Goal: Transaction & Acquisition: Purchase product/service

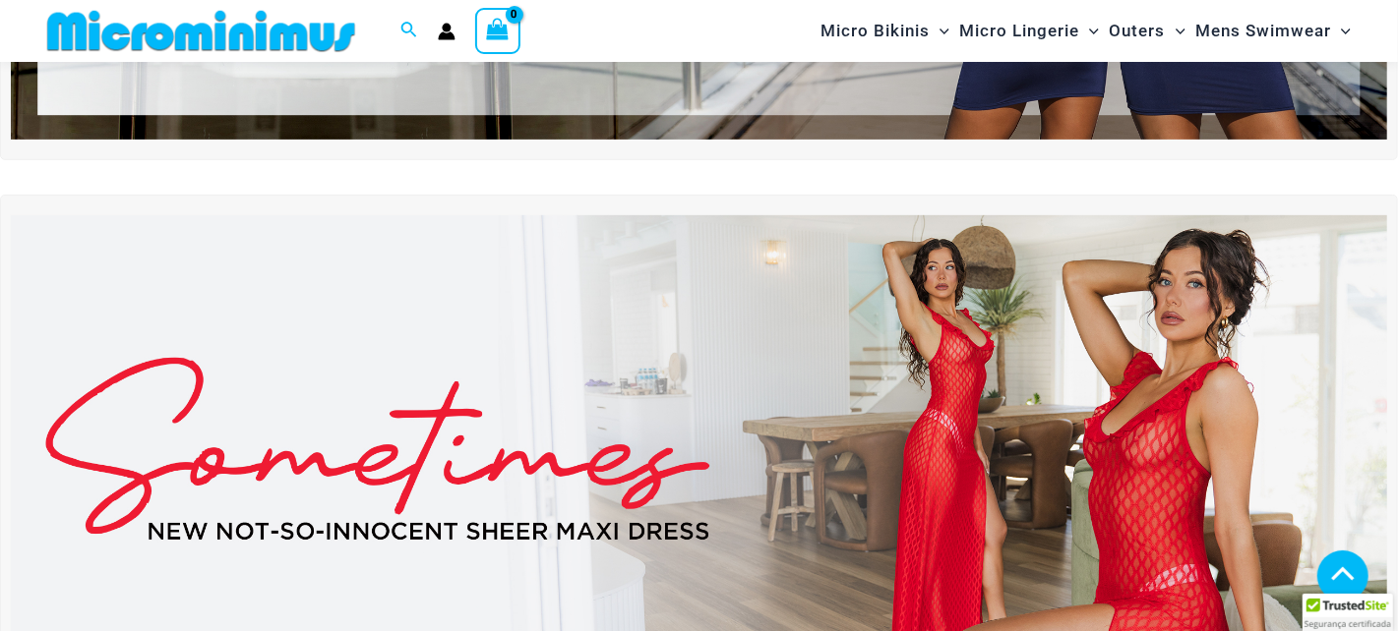
scroll to position [585, 0]
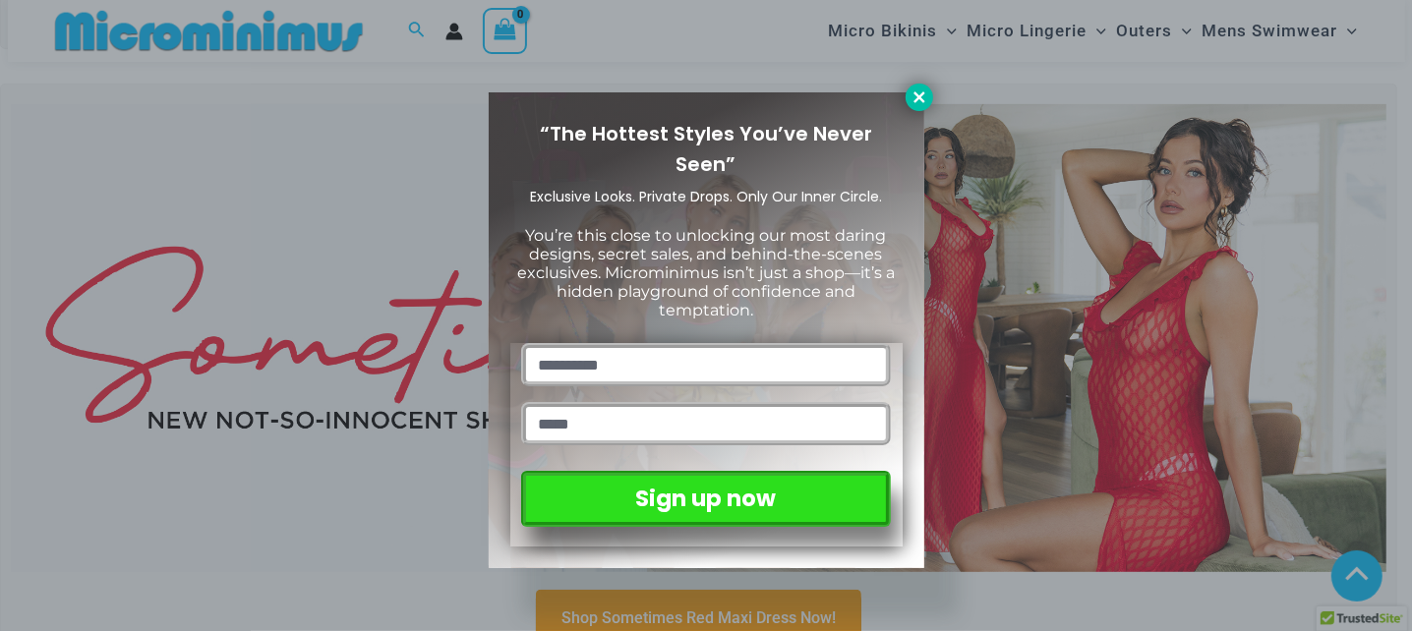
click at [918, 102] on icon at bounding box center [920, 98] width 18 height 18
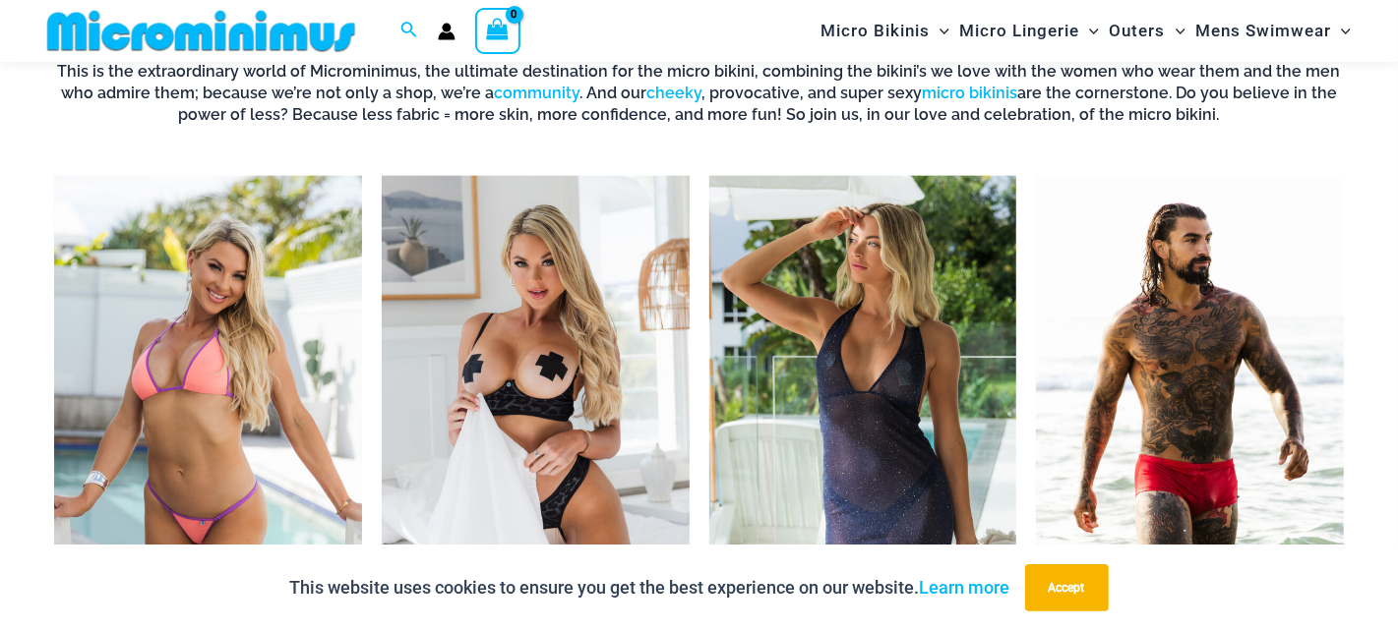
scroll to position [1347, 0]
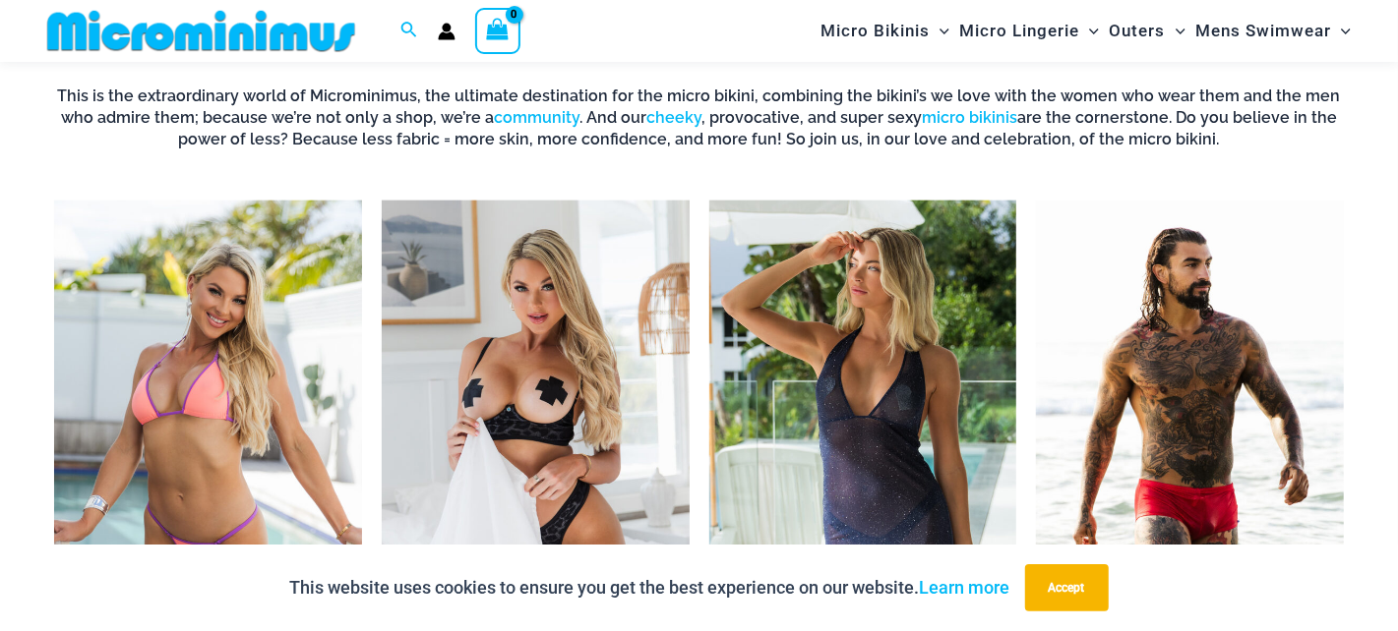
click at [196, 381] on img "Visit product category Micro Bikinis" at bounding box center [208, 439] width 308 height 476
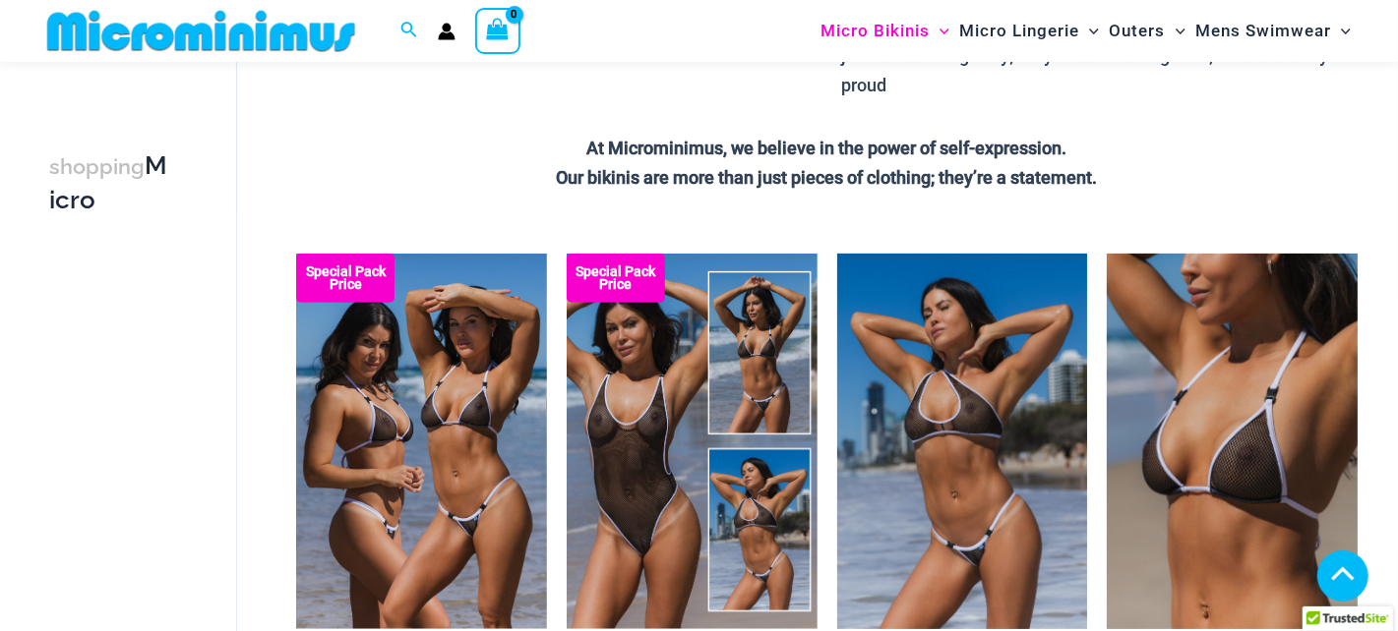
scroll to position [610, 0]
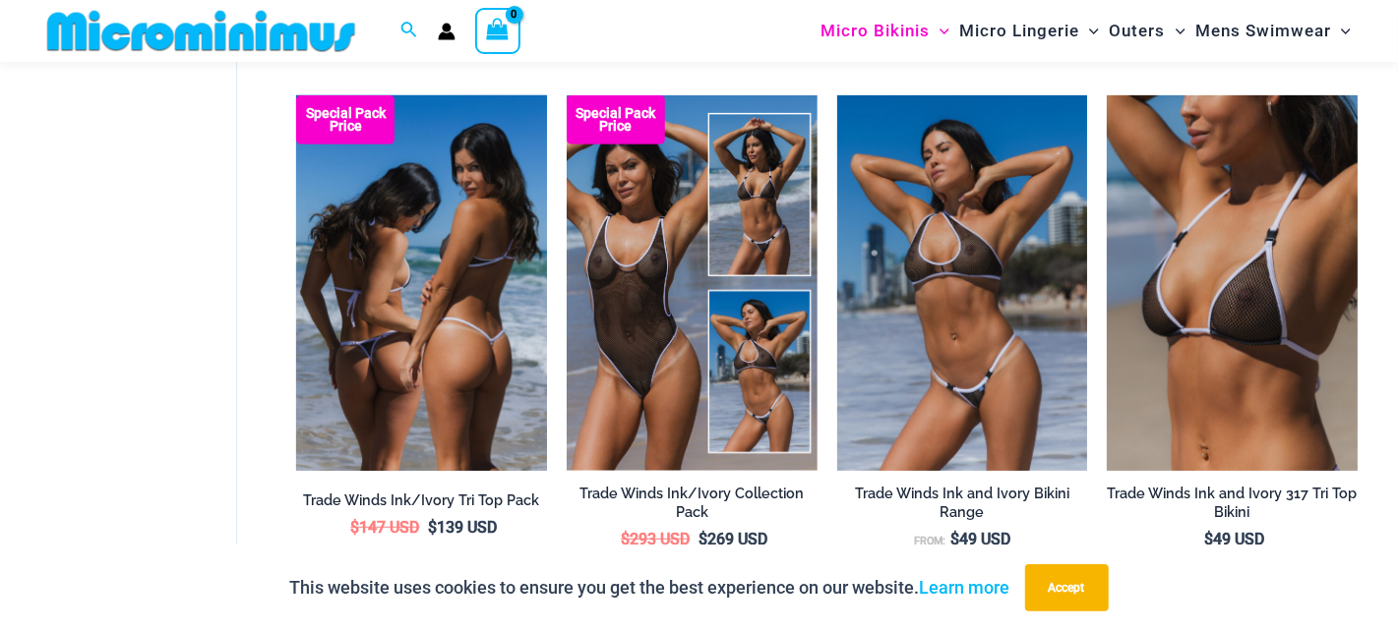
click at [455, 304] on img at bounding box center [421, 283] width 251 height 376
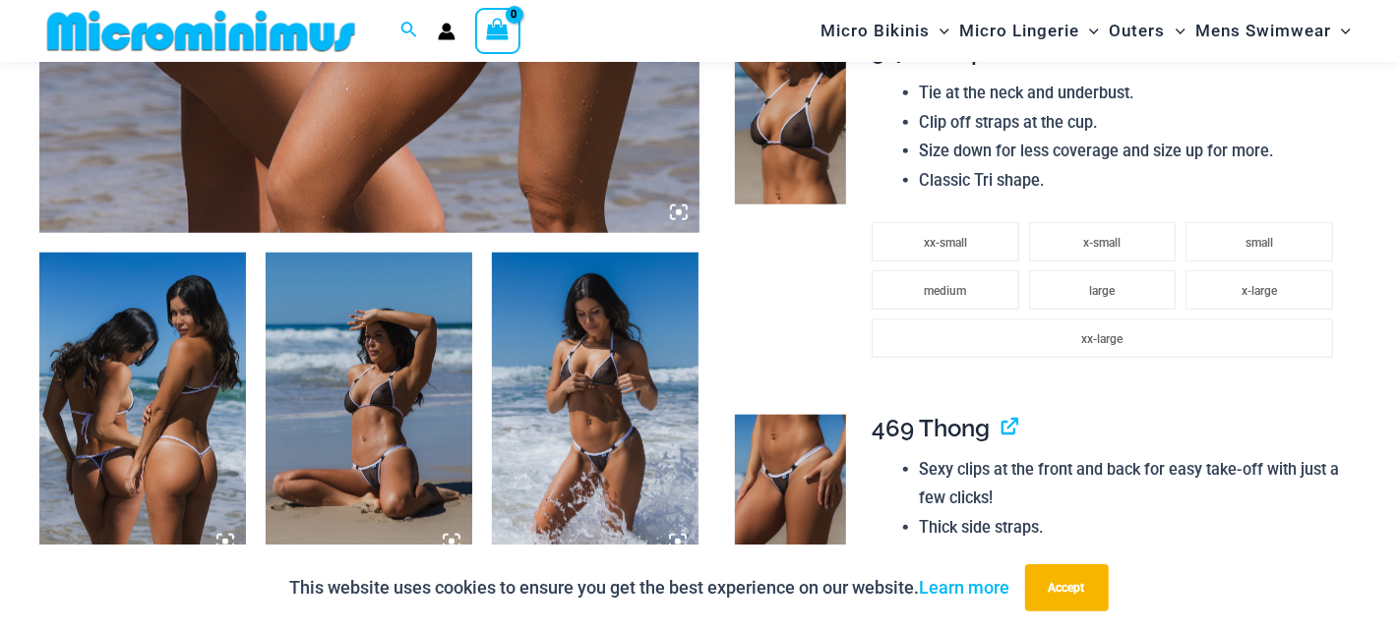
scroll to position [1005, 0]
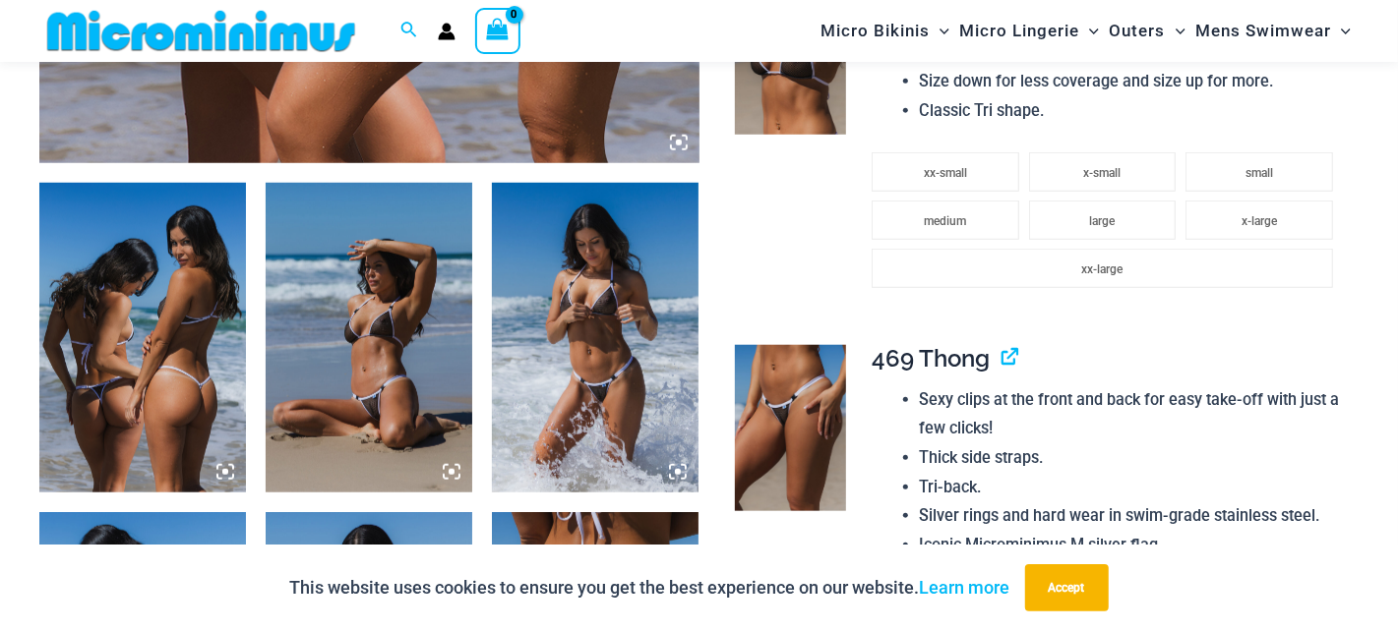
click at [177, 370] on img at bounding box center [142, 338] width 207 height 310
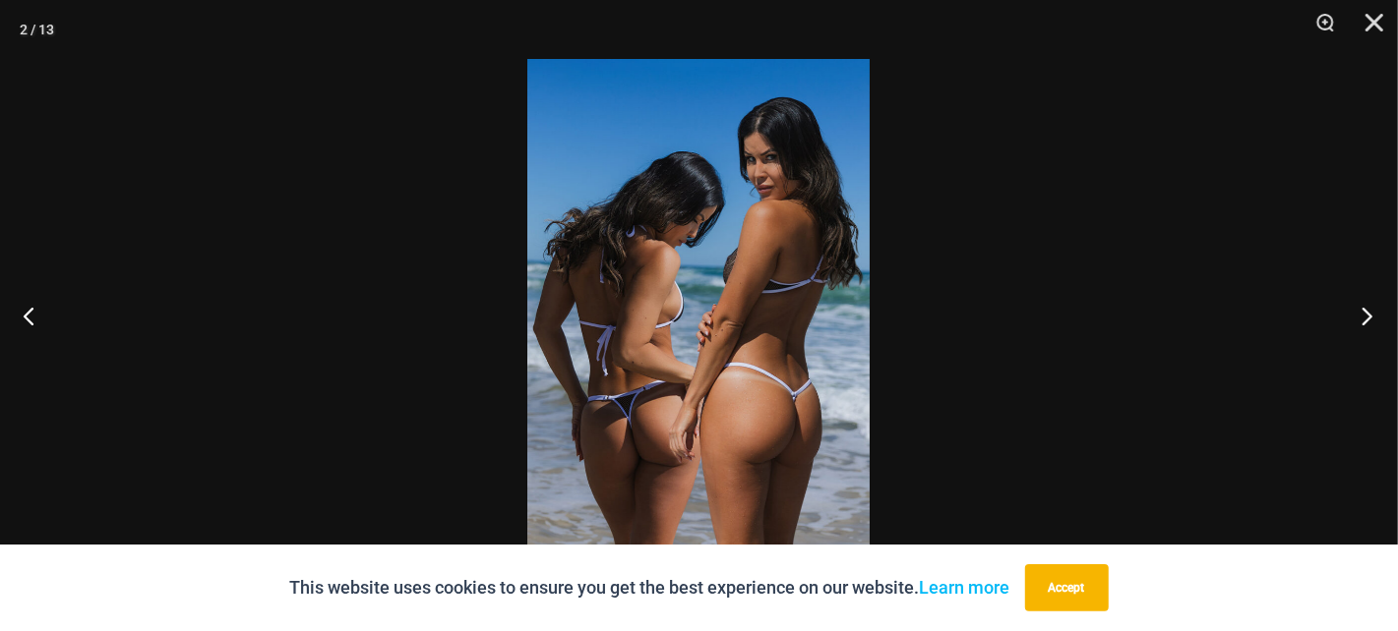
click at [1366, 314] on button "Next" at bounding box center [1361, 316] width 74 height 98
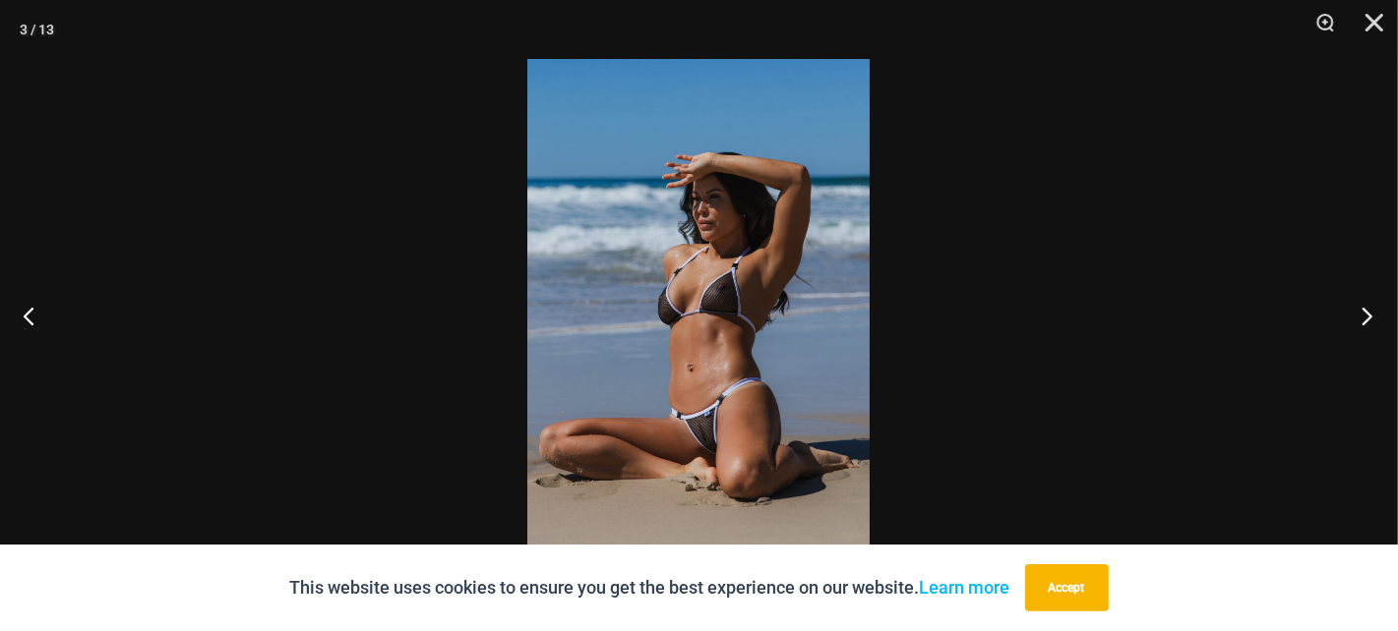
click at [1363, 316] on button "Next" at bounding box center [1361, 316] width 74 height 98
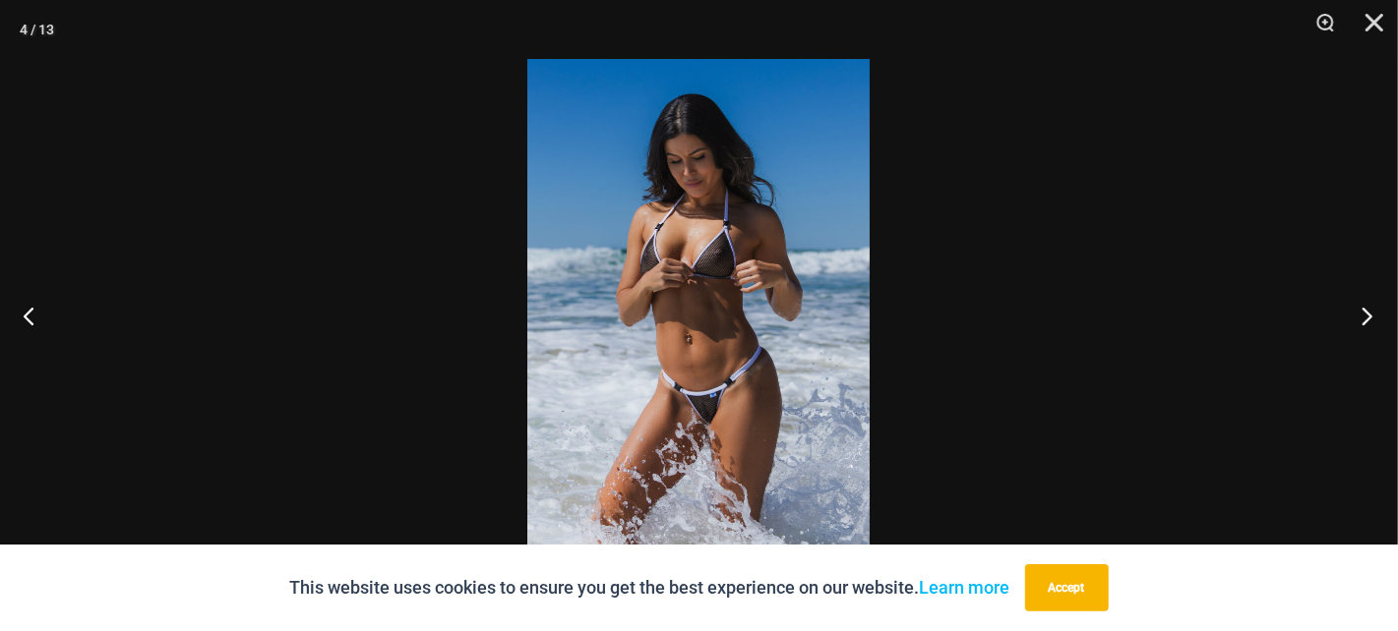
click at [1370, 315] on button "Next" at bounding box center [1361, 316] width 74 height 98
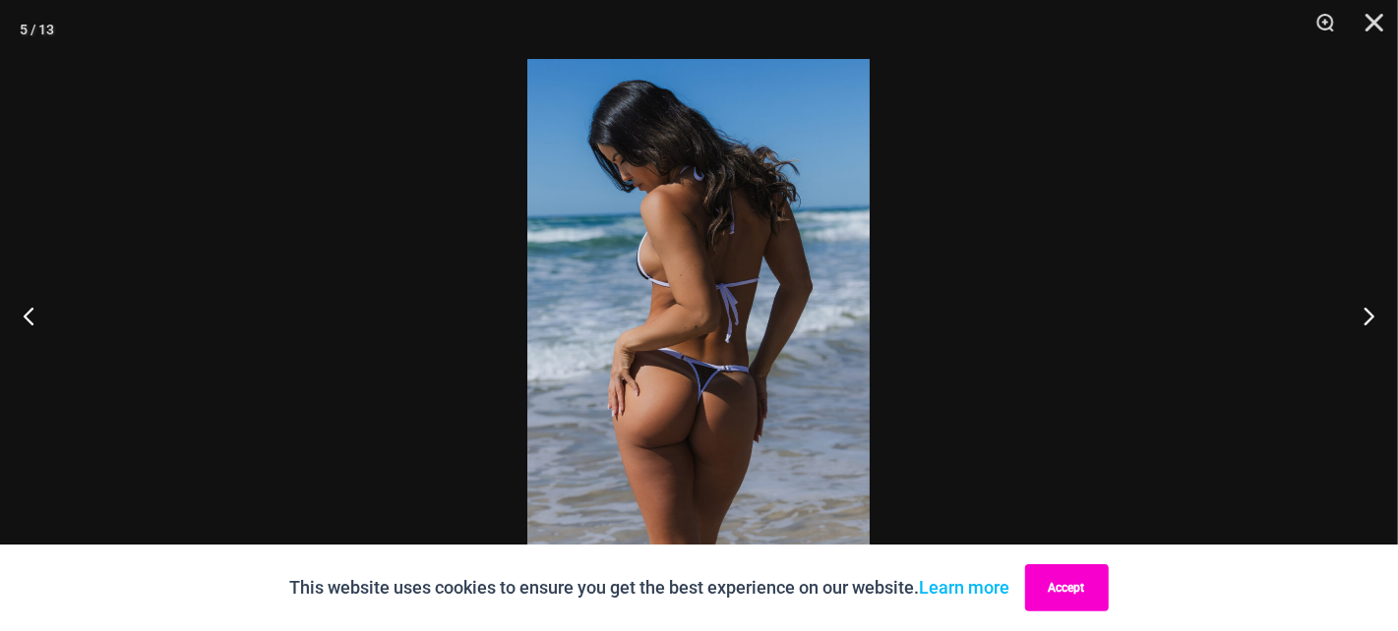
click at [1096, 597] on button "Accept" at bounding box center [1067, 588] width 84 height 47
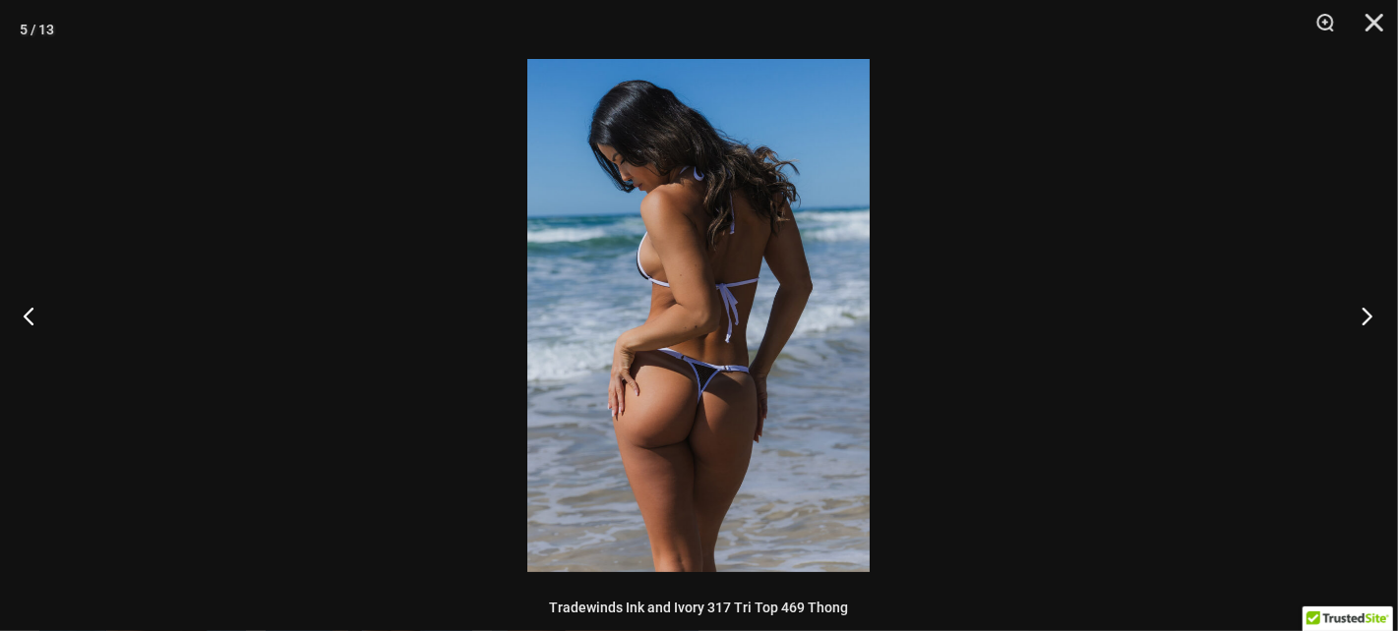
click at [1350, 316] on button "Next" at bounding box center [1361, 316] width 74 height 98
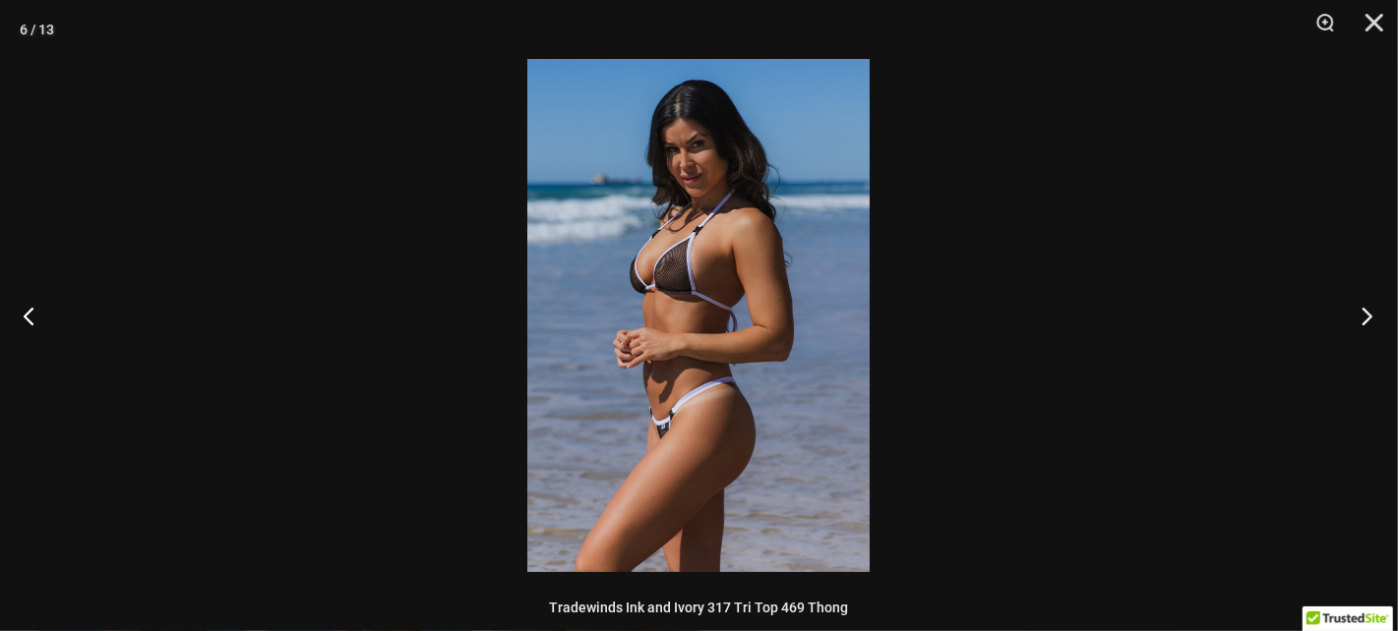
click at [1360, 312] on button "Next" at bounding box center [1361, 316] width 74 height 98
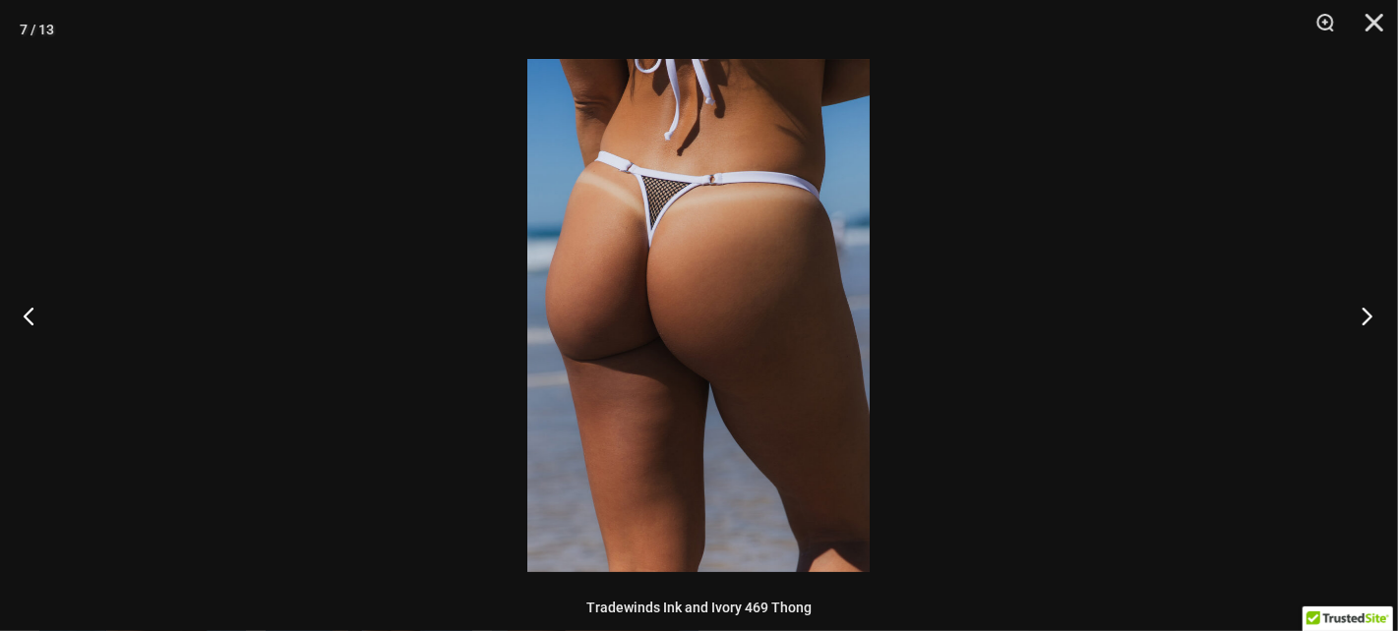
click at [1368, 326] on button "Next" at bounding box center [1361, 316] width 74 height 98
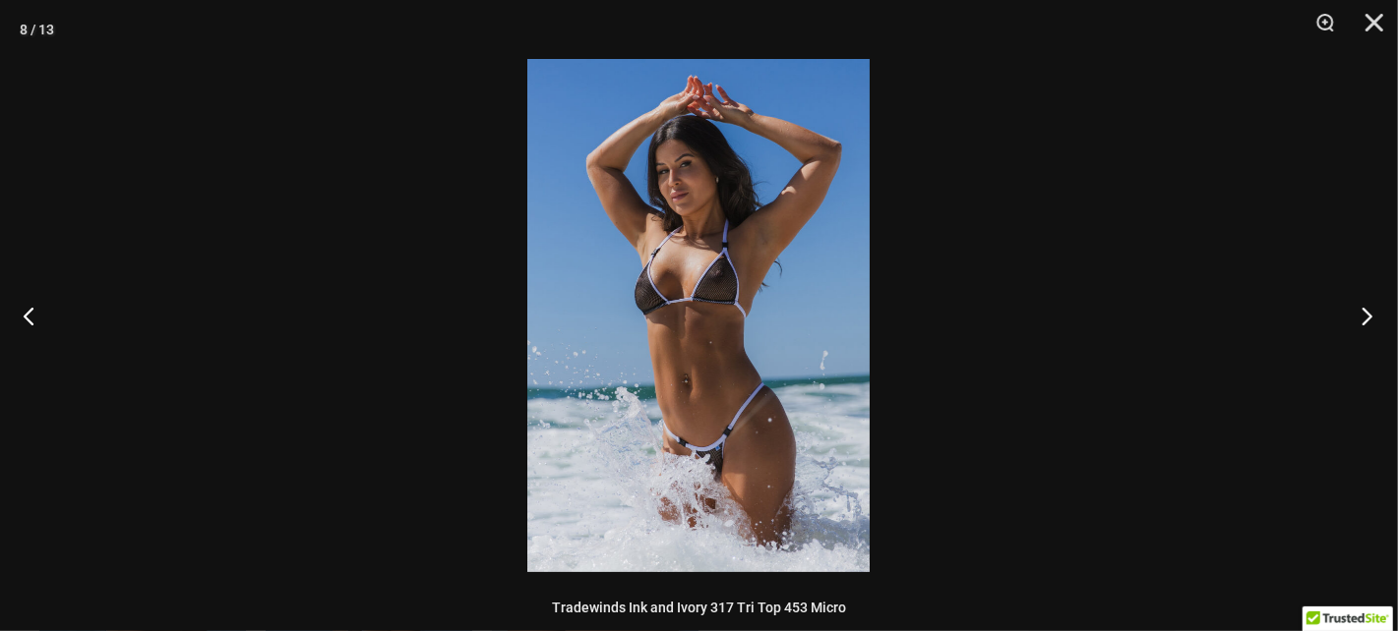
click at [1366, 320] on button "Next" at bounding box center [1361, 316] width 74 height 98
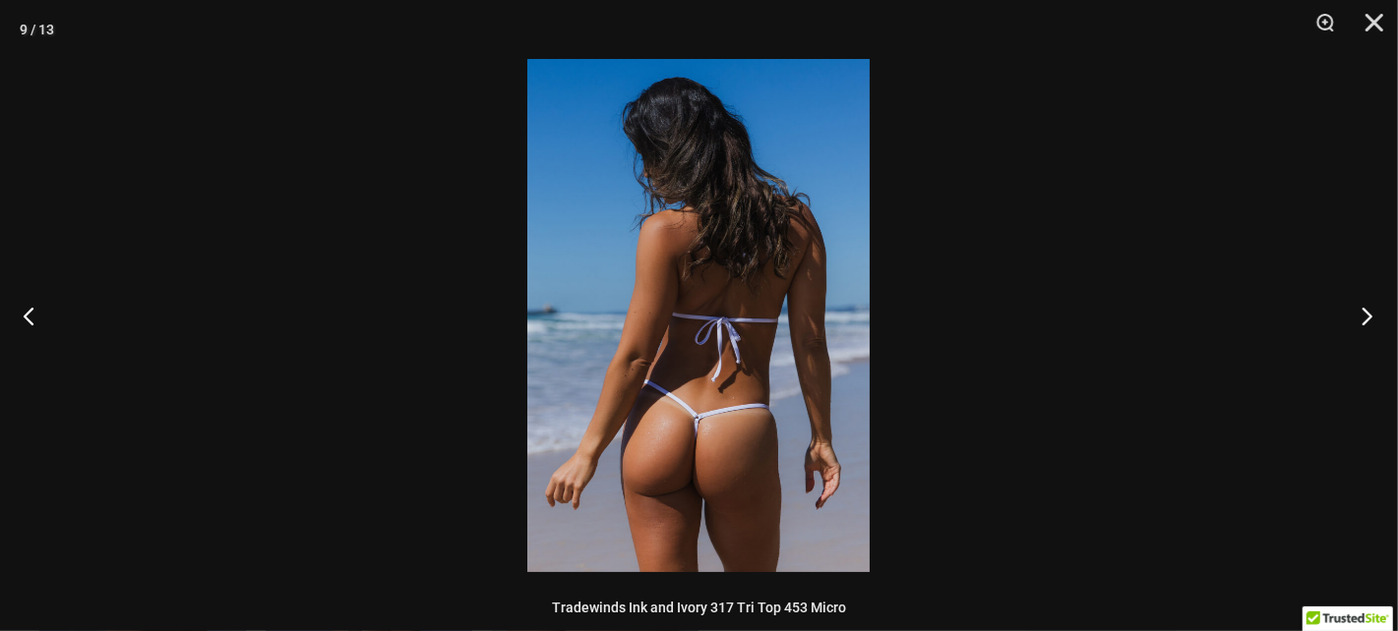
click at [1362, 320] on button "Next" at bounding box center [1361, 316] width 74 height 98
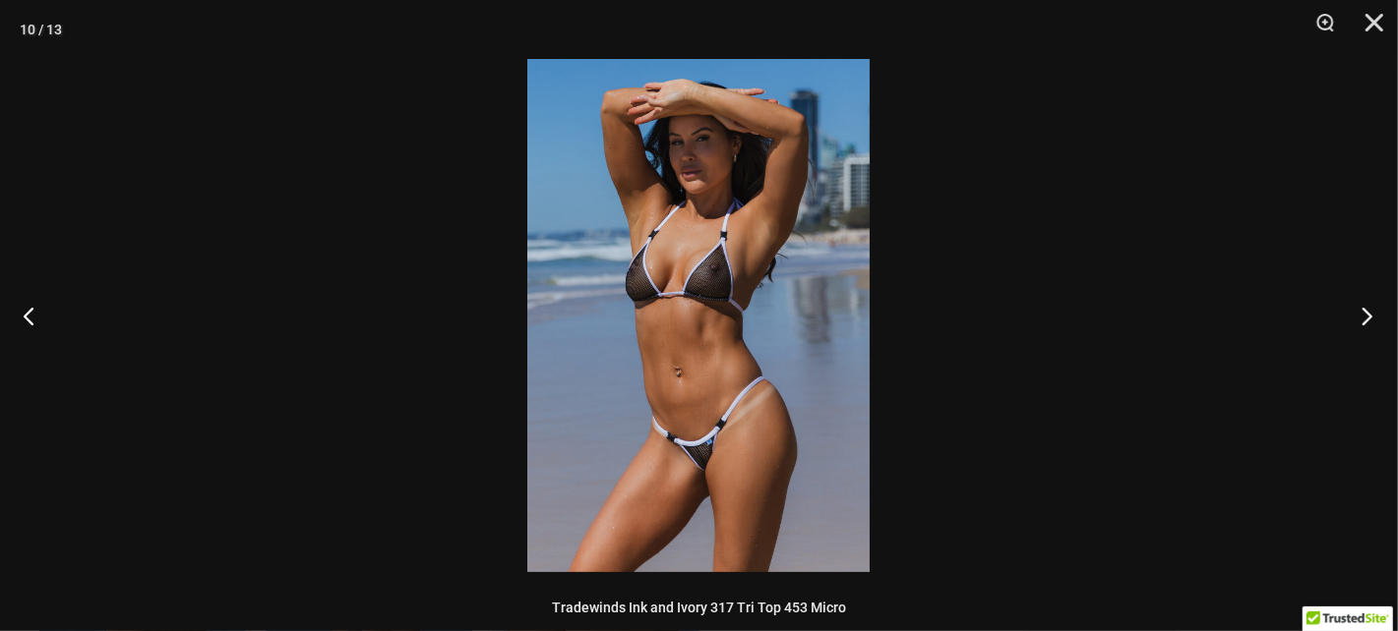
click at [1371, 310] on button "Next" at bounding box center [1361, 316] width 74 height 98
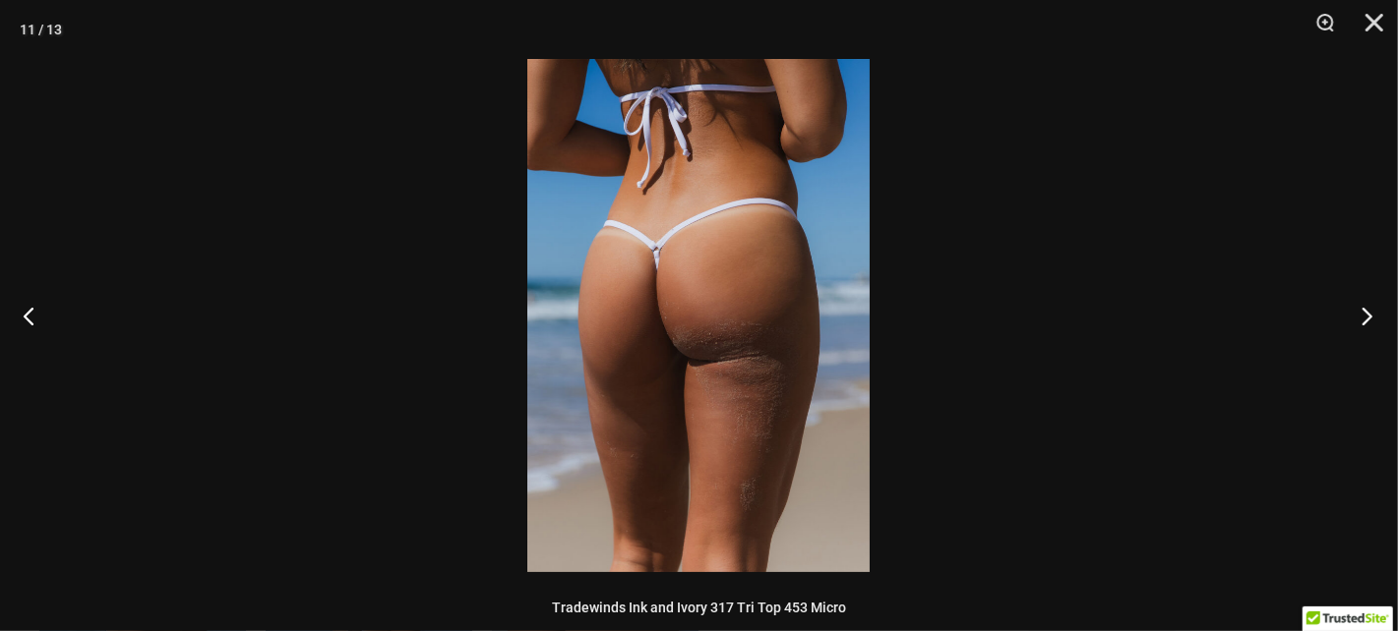
click at [1357, 318] on button "Next" at bounding box center [1361, 316] width 74 height 98
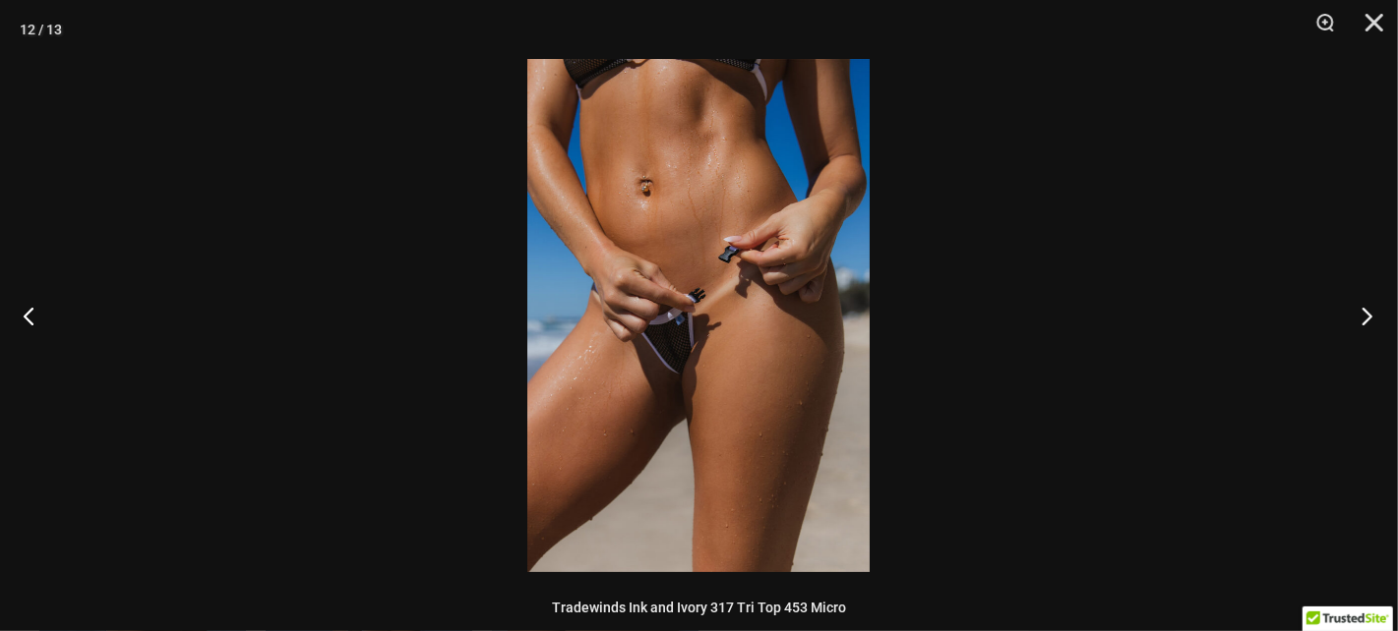
click at [1367, 311] on button "Next" at bounding box center [1361, 316] width 74 height 98
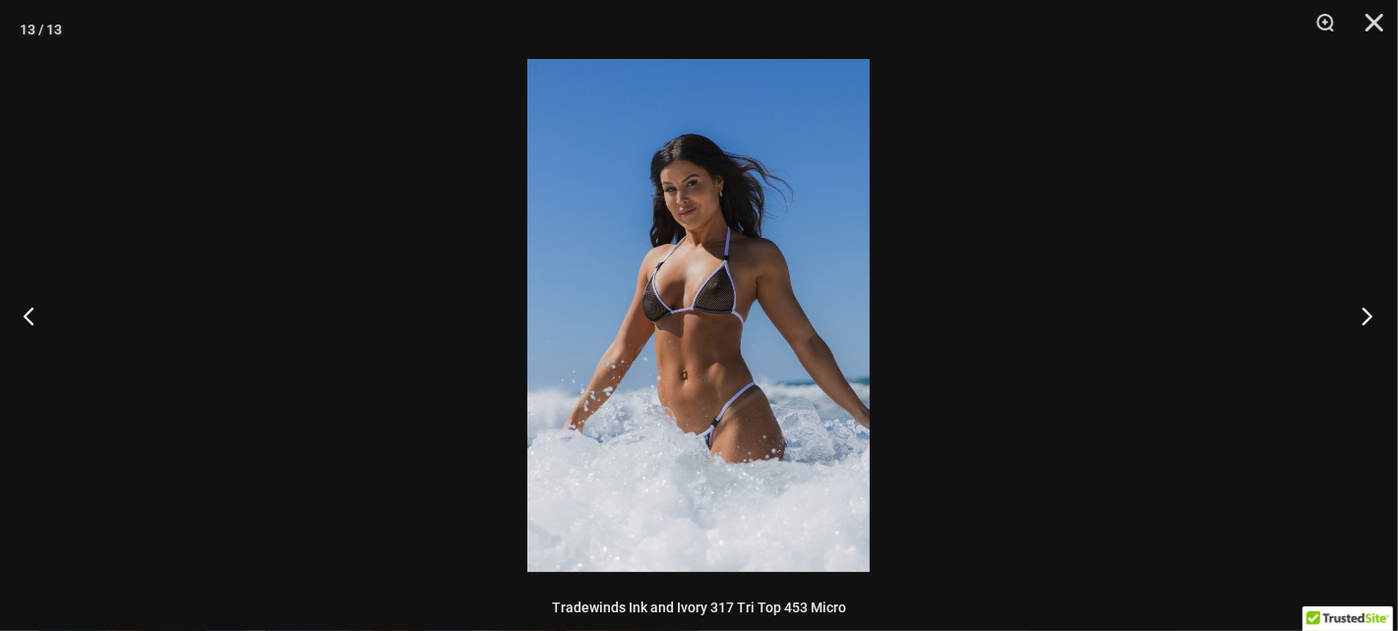
click at [1371, 315] on button "Next" at bounding box center [1361, 316] width 74 height 98
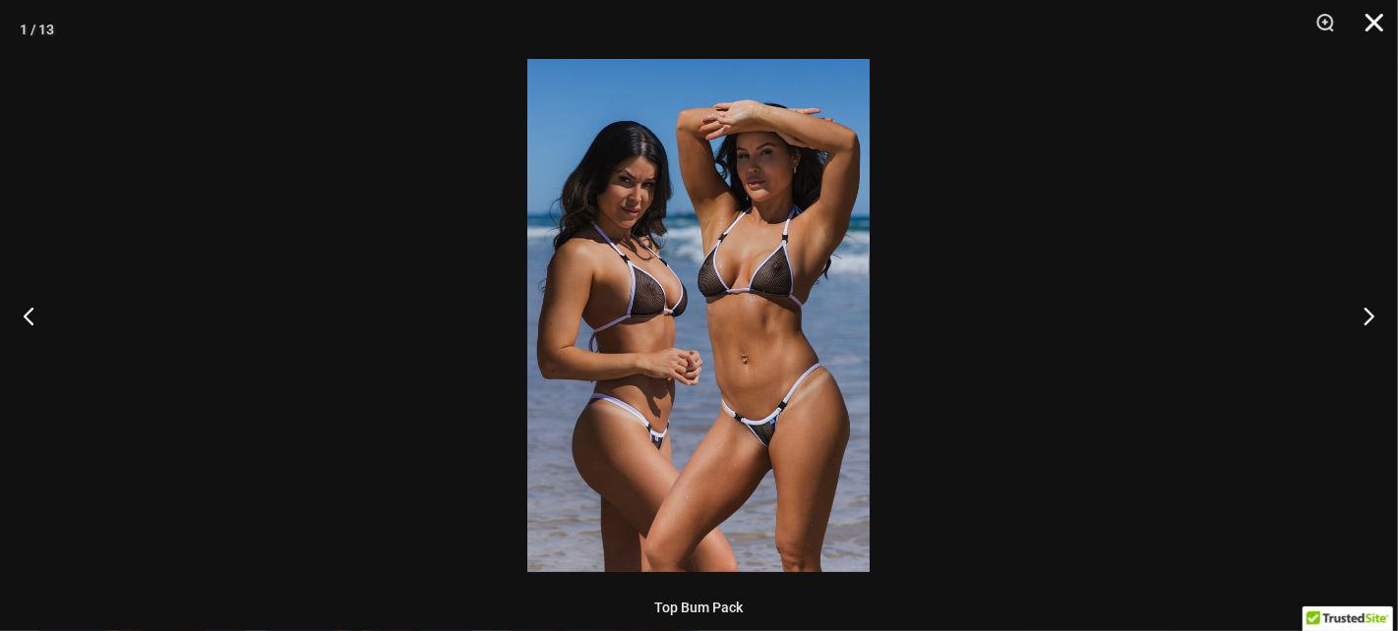
click at [1376, 20] on button "Close" at bounding box center [1367, 29] width 49 height 59
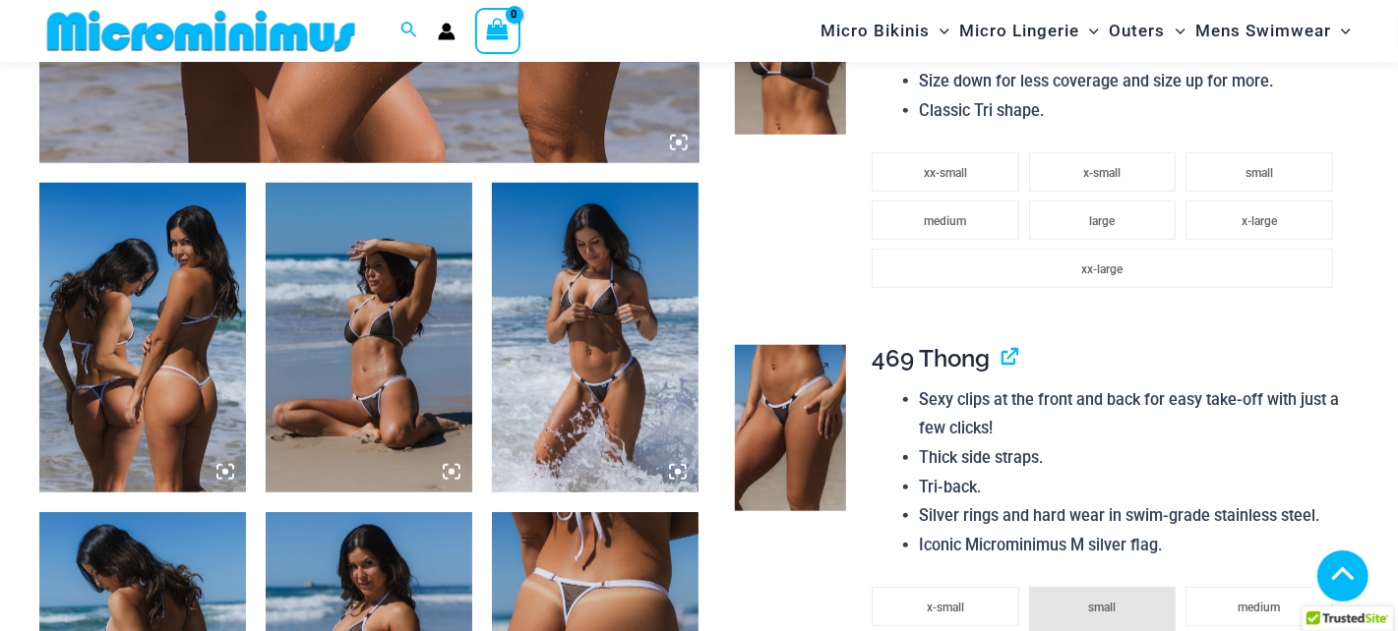
click at [809, 405] on img at bounding box center [790, 428] width 111 height 166
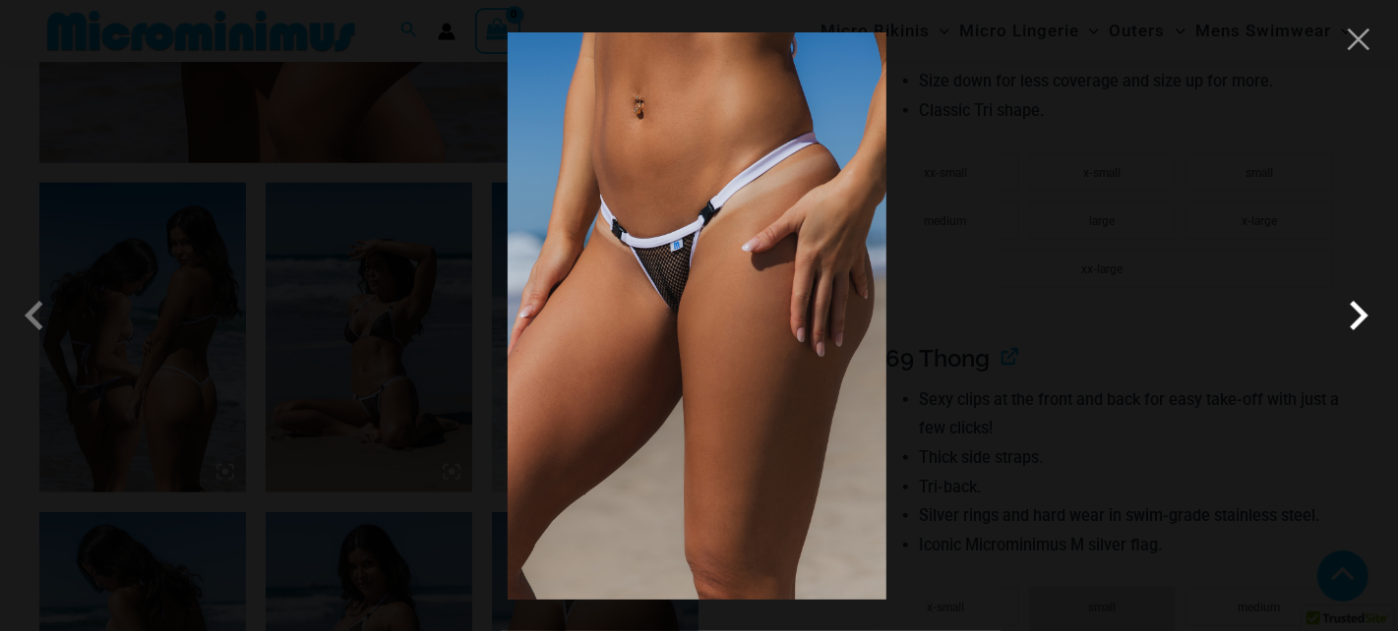
click at [1354, 326] on span at bounding box center [1358, 315] width 59 height 59
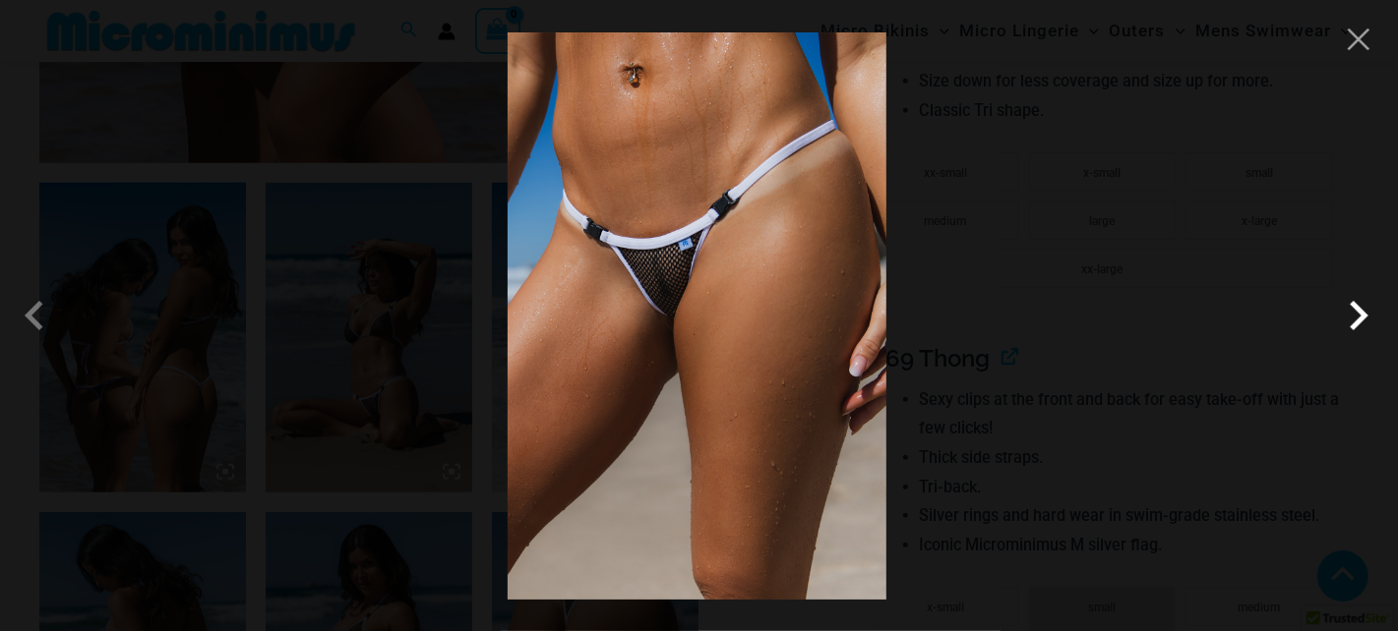
click at [1360, 332] on span at bounding box center [1358, 315] width 59 height 59
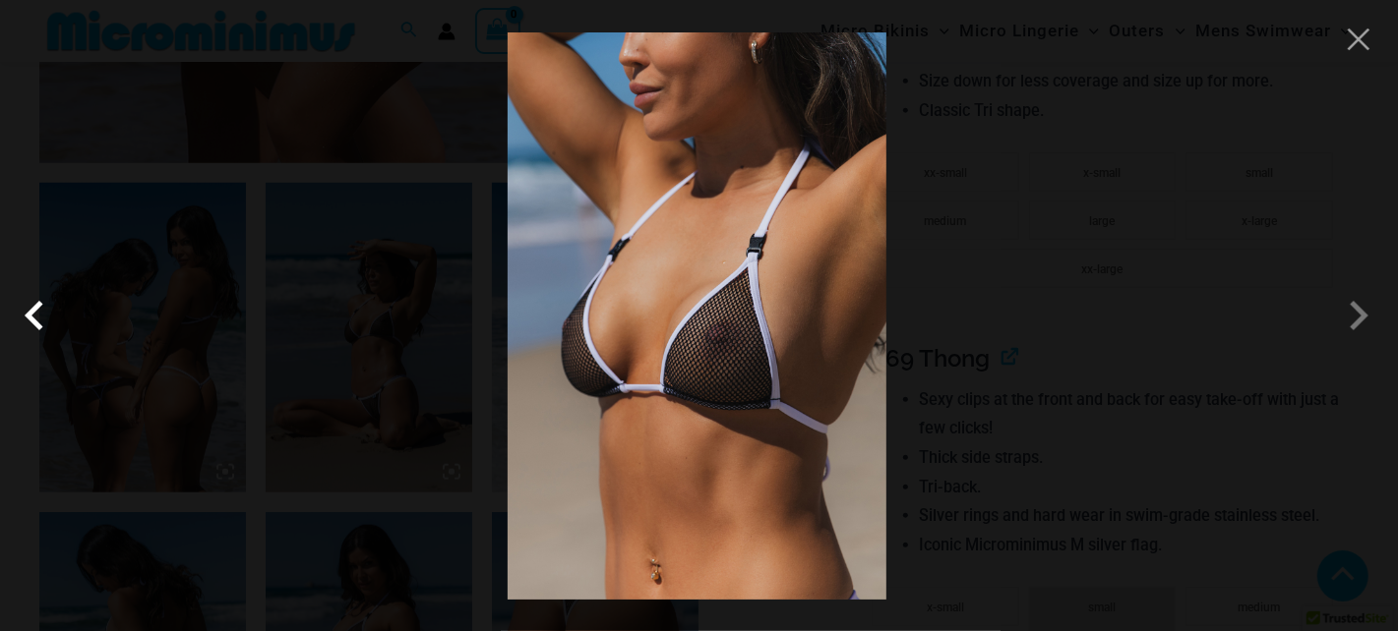
click at [39, 324] on span at bounding box center [39, 315] width 59 height 59
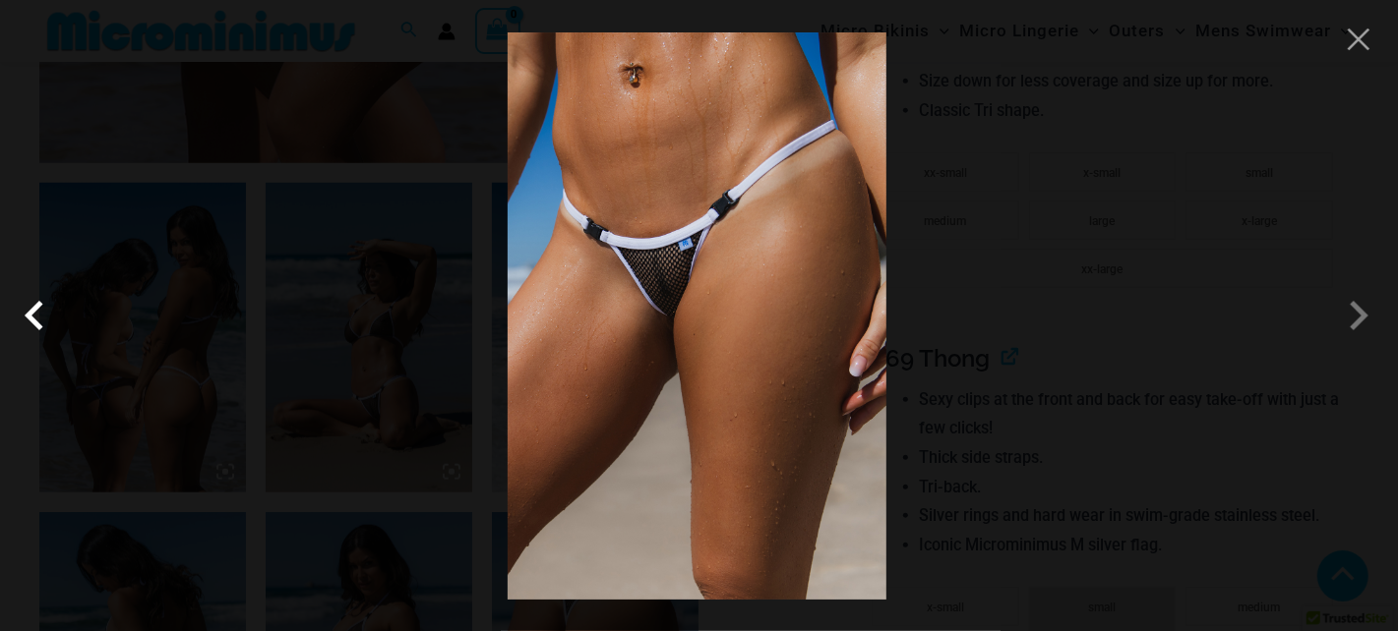
click at [39, 324] on span at bounding box center [39, 315] width 59 height 59
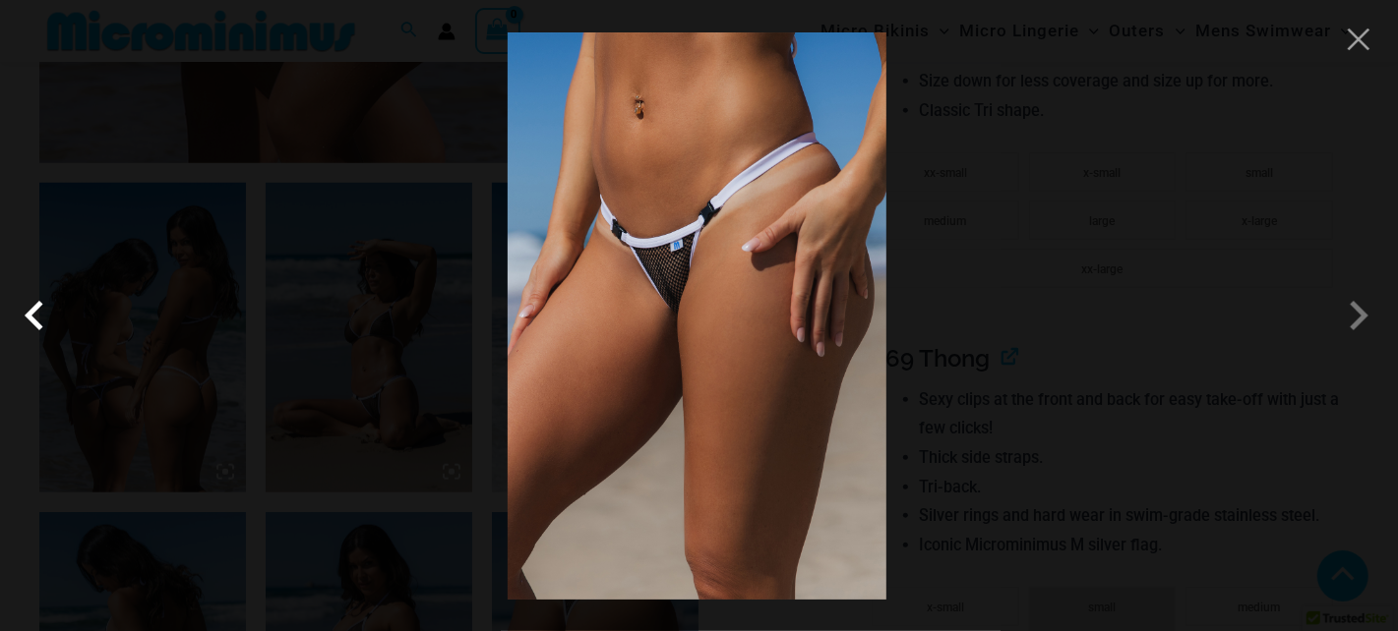
click at [39, 324] on span at bounding box center [39, 315] width 59 height 59
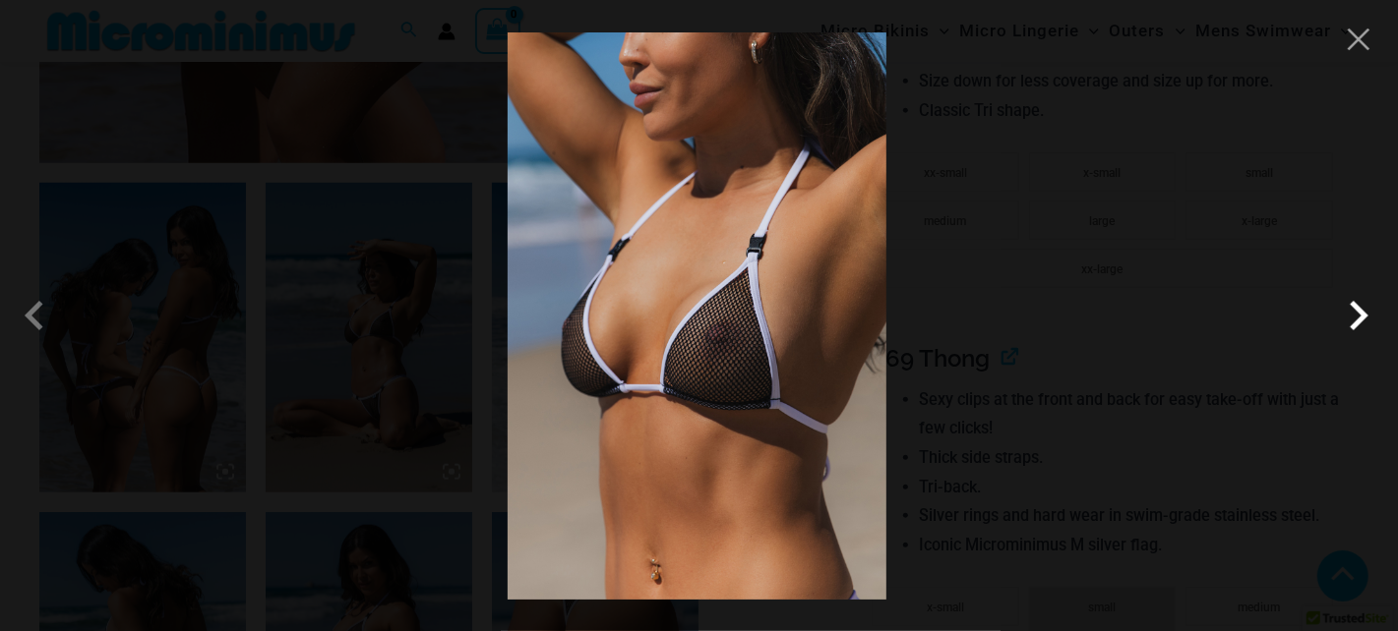
click at [1359, 335] on span at bounding box center [1358, 315] width 59 height 59
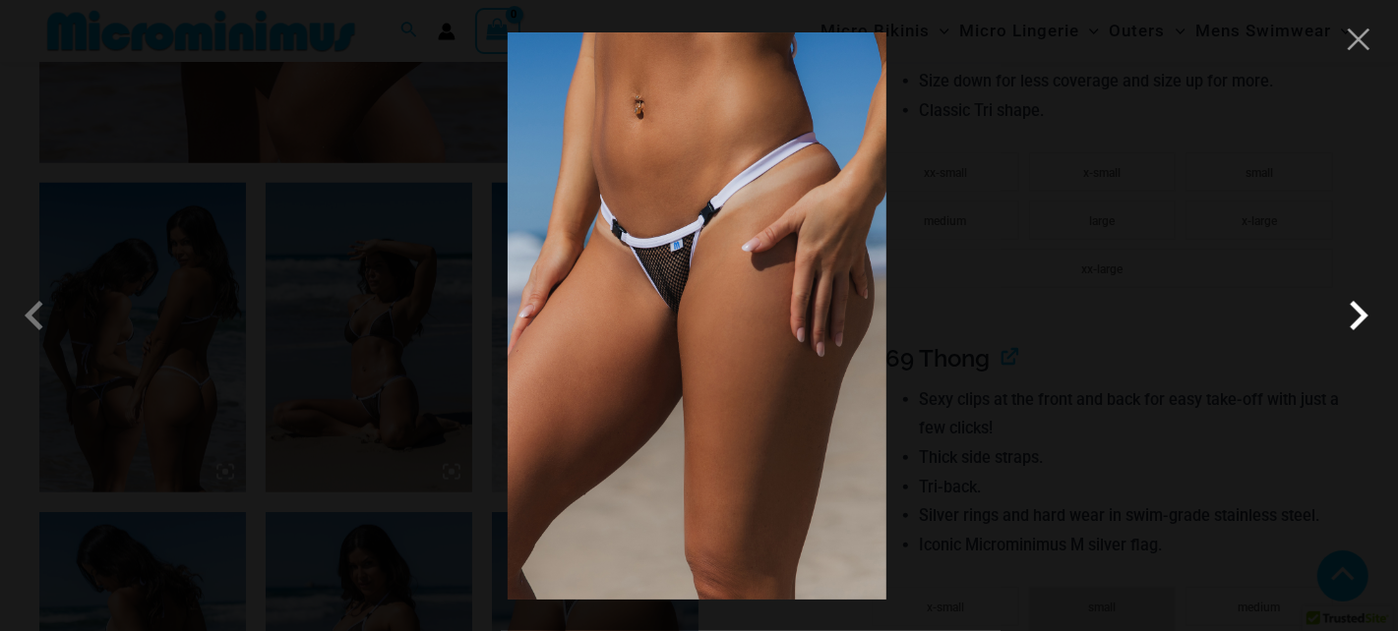
click at [1359, 335] on span at bounding box center [1358, 315] width 59 height 59
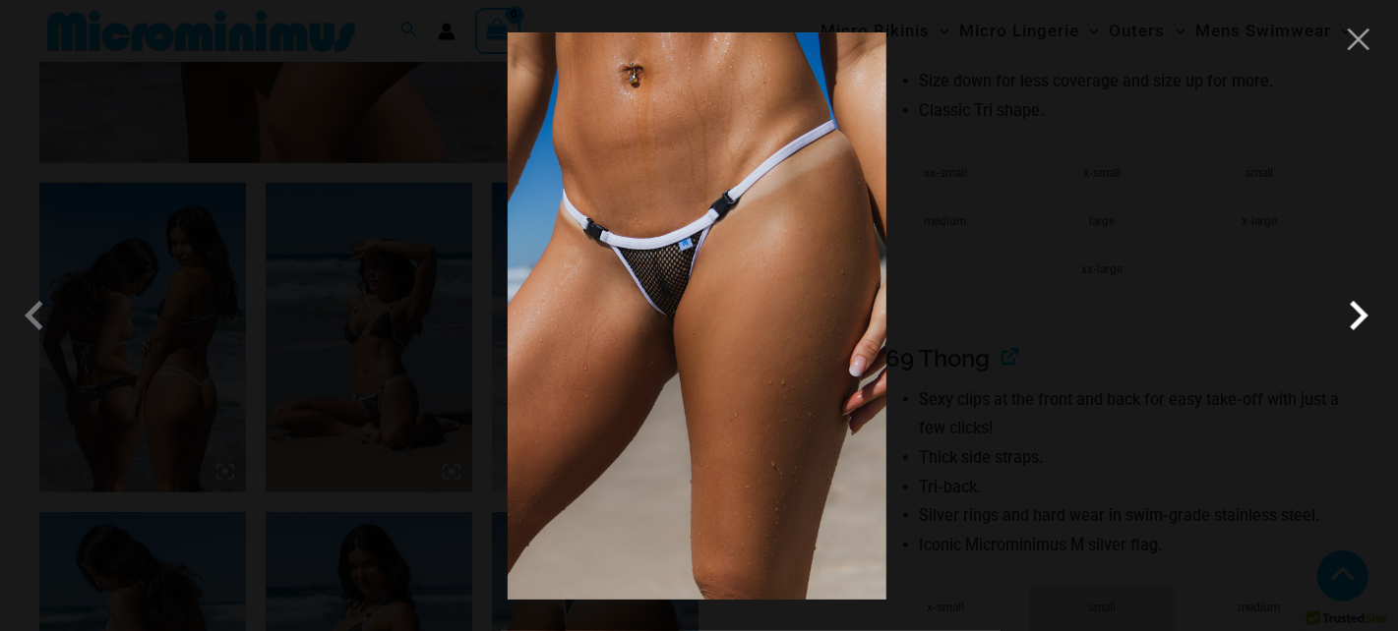
click at [1359, 335] on span at bounding box center [1358, 315] width 59 height 59
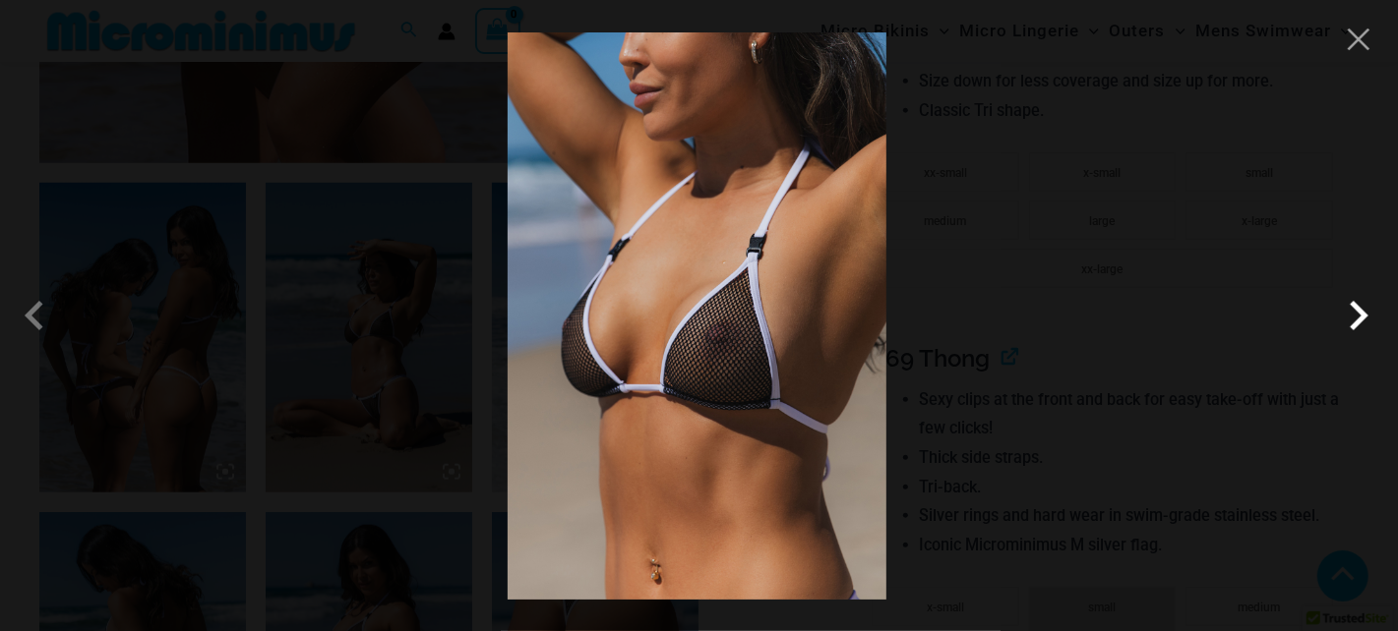
click at [1359, 335] on span at bounding box center [1358, 315] width 59 height 59
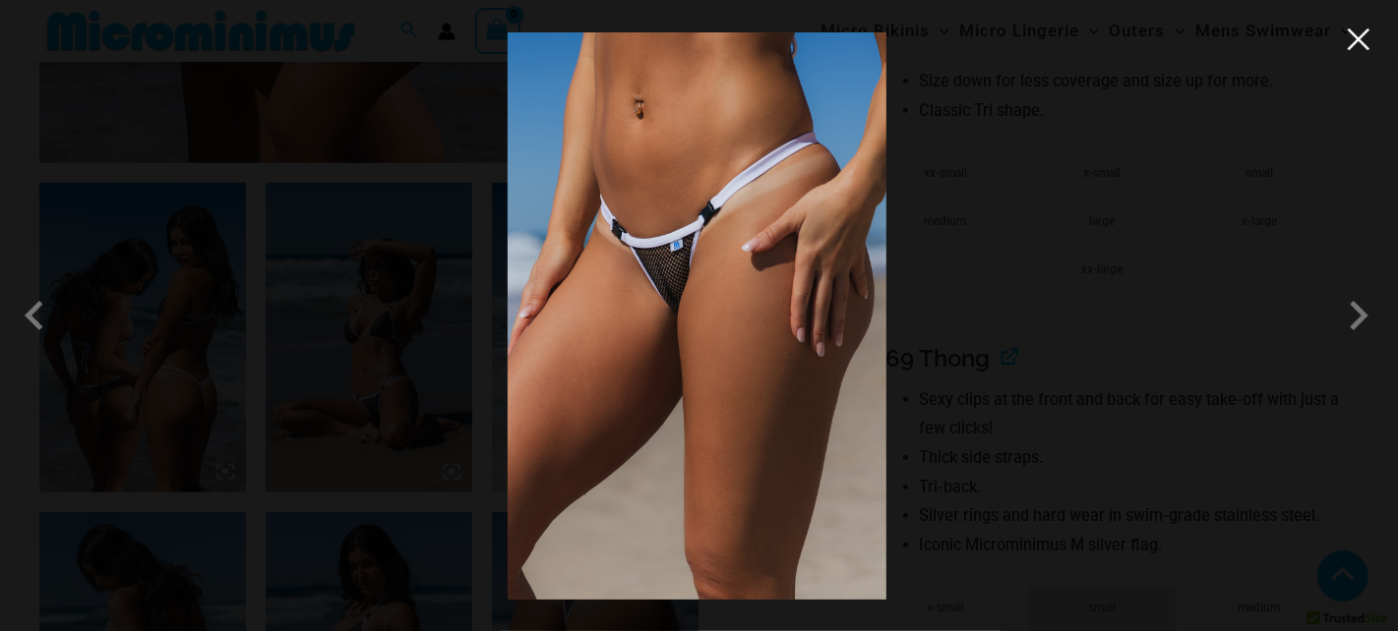
click at [1360, 40] on button "Close" at bounding box center [1359, 40] width 30 height 30
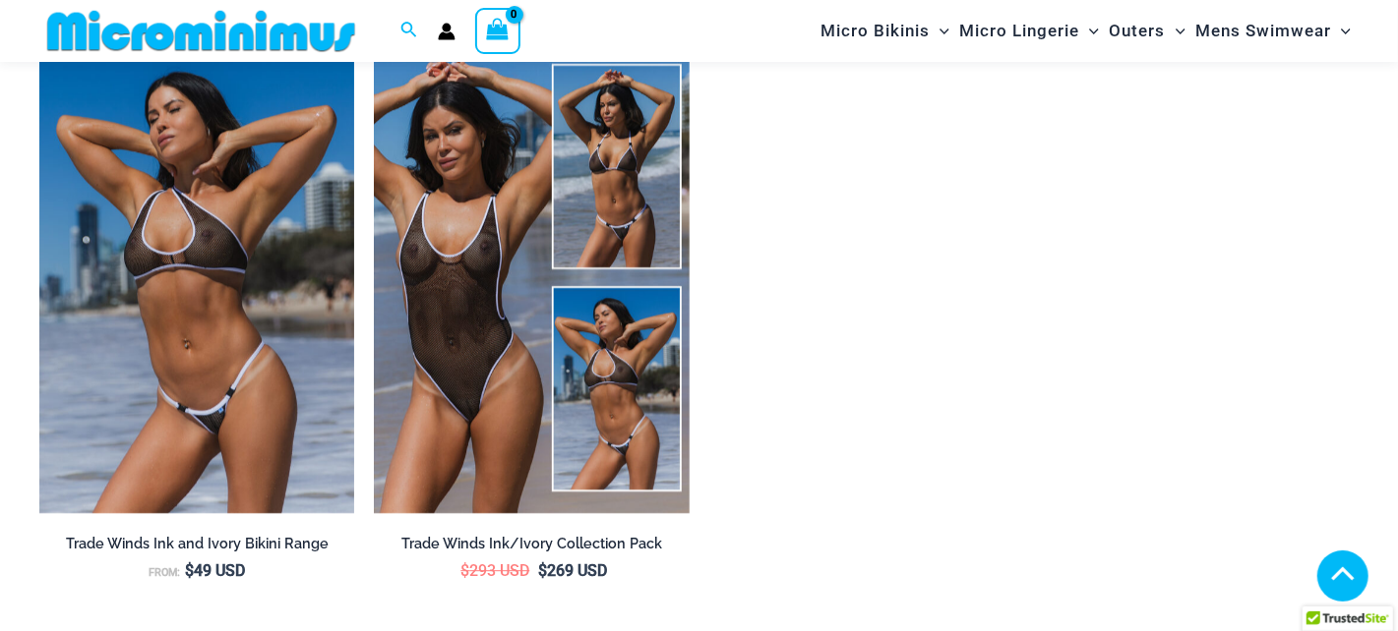
scroll to position [3141, 0]
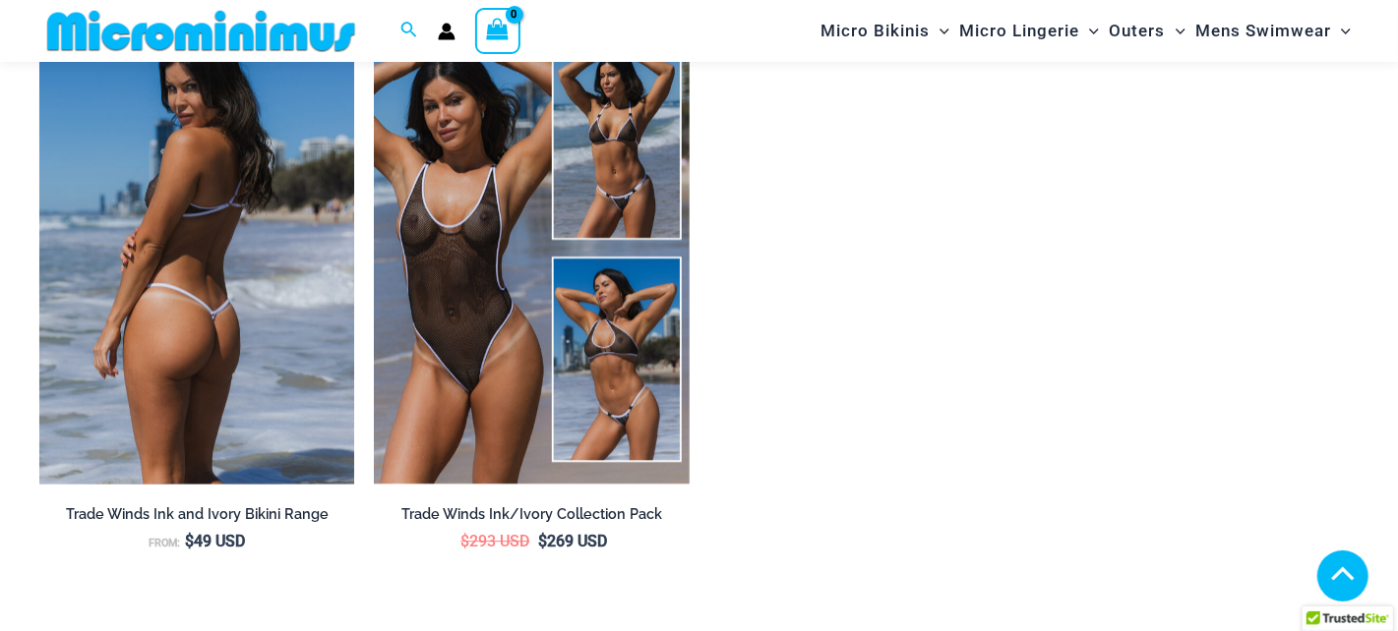
click at [255, 263] on img at bounding box center [196, 248] width 315 height 472
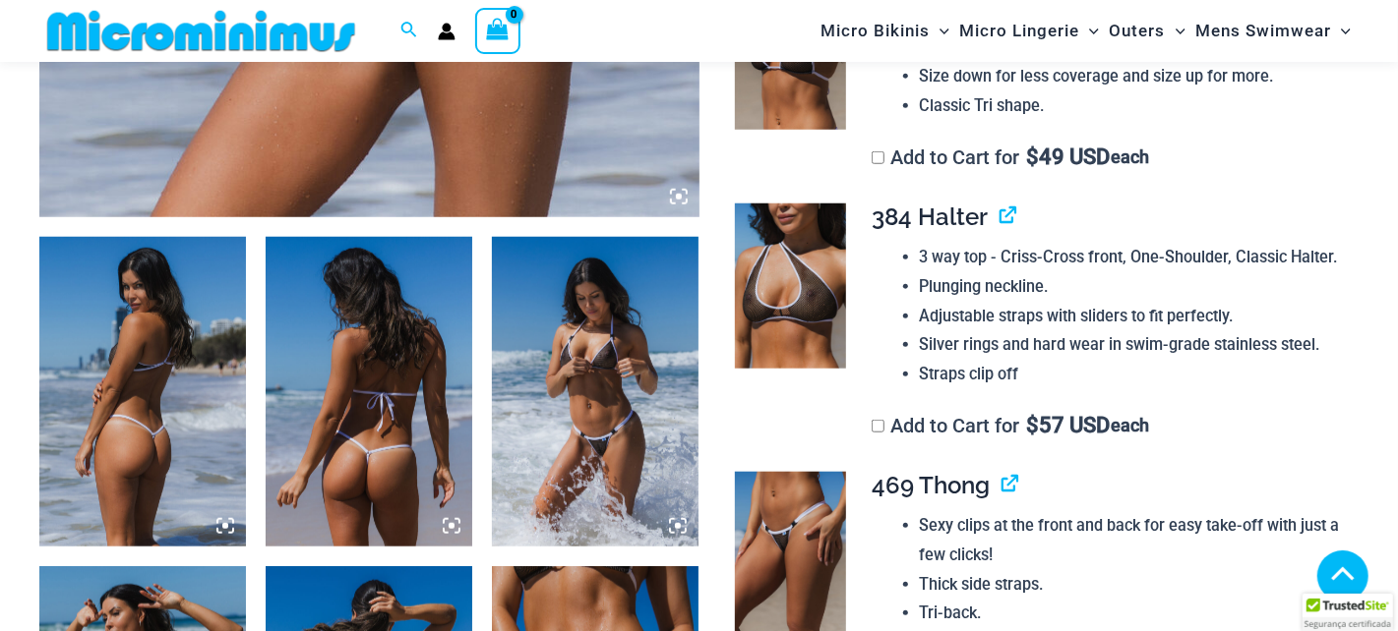
scroll to position [970, 0]
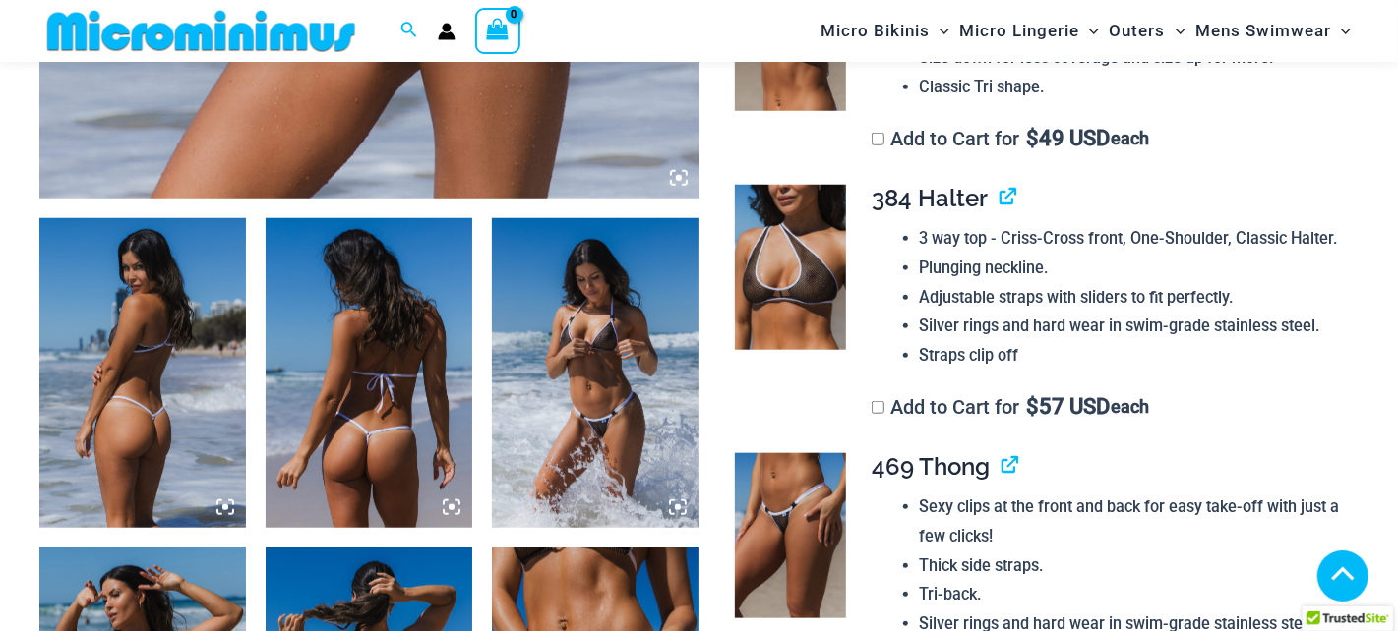
click at [69, 433] on img at bounding box center [142, 373] width 207 height 310
click at [132, 433] on img at bounding box center [142, 373] width 207 height 310
click at [133, 434] on img at bounding box center [142, 373] width 207 height 310
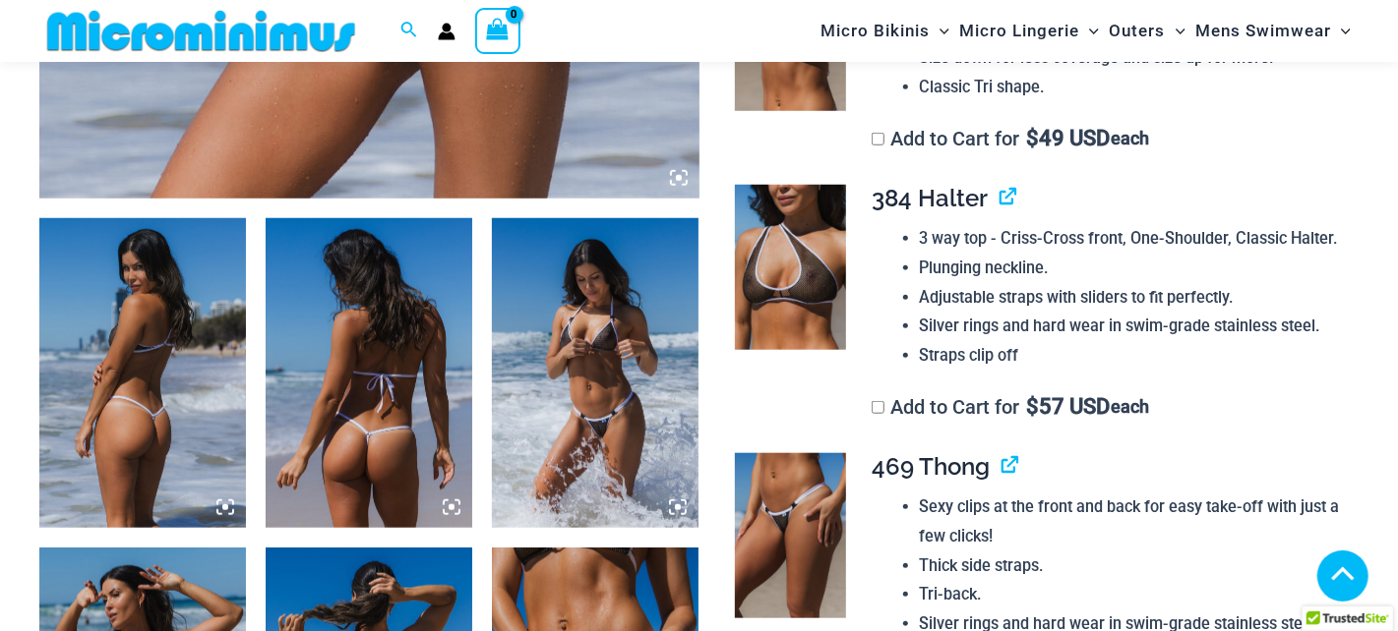
click at [219, 504] on icon at bounding box center [225, 508] width 18 height 18
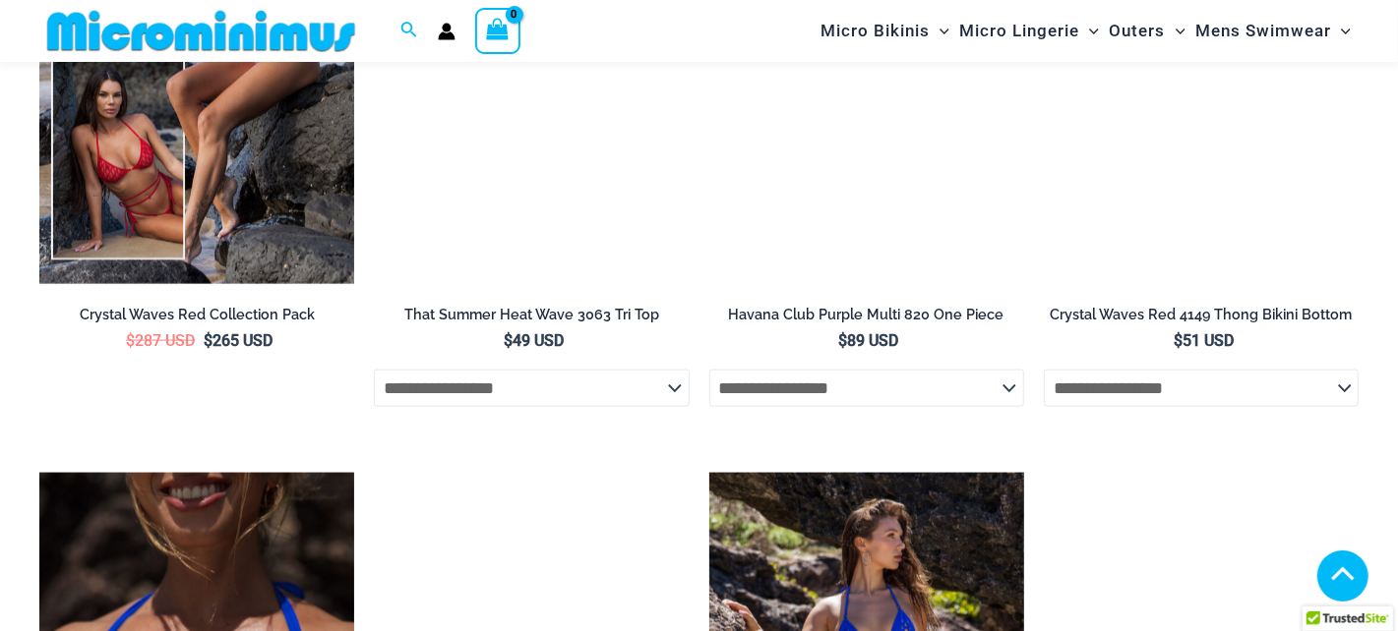
scroll to position [5116, 0]
